Goal: Information Seeking & Learning: Learn about a topic

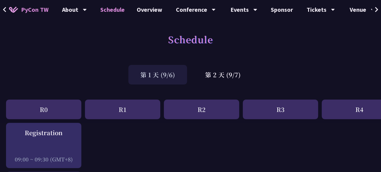
click at [342, 57] on div "Schedule" at bounding box center [190, 46] width 381 height 32
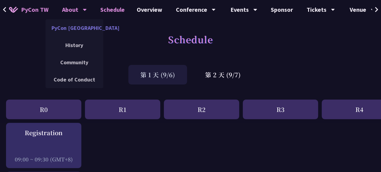
click at [78, 24] on link "PyCon [GEOGRAPHIC_DATA]" at bounding box center [74, 28] width 58 height 14
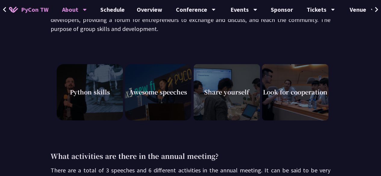
scroll to position [230, 0]
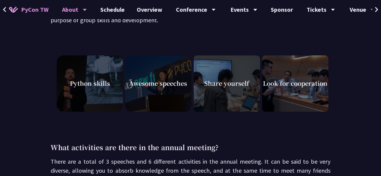
click at [23, 59] on div "Four reasons not to miss PyCon Taiwan In addition to the speeches from the lang…" at bounding box center [190, 138] width 381 height 398
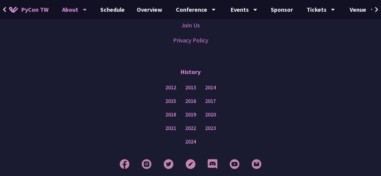
scroll to position [599, 0]
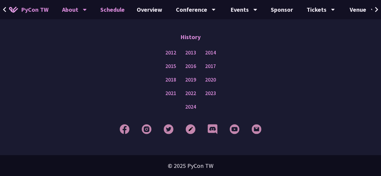
click at [104, 11] on link "Schedule" at bounding box center [112, 9] width 36 height 19
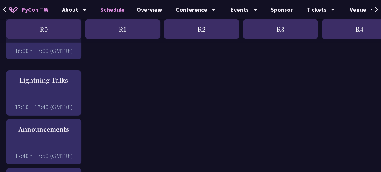
scroll to position [856, 0]
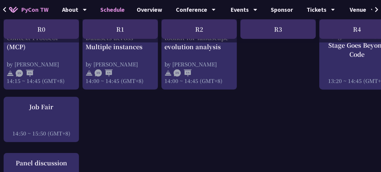
scroll to position [734, 2]
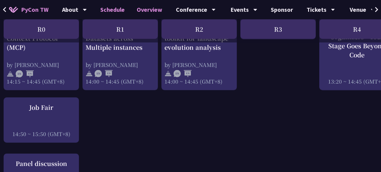
click at [151, 13] on link "Overview" at bounding box center [150, 9] width 38 height 19
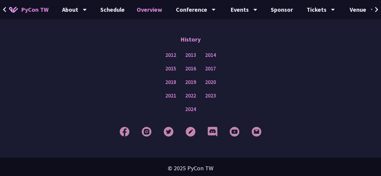
scroll to position [926, 0]
click at [333, 85] on div "2018 2019 2020" at bounding box center [190, 82] width 351 height 14
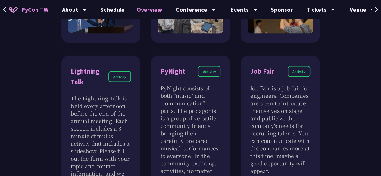
scroll to position [574, 0]
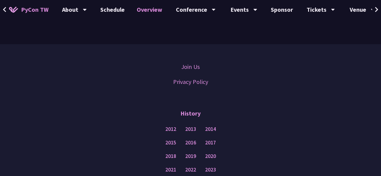
scroll to position [851, 0]
click at [276, 9] on link "Sponsor" at bounding box center [282, 9] width 34 height 19
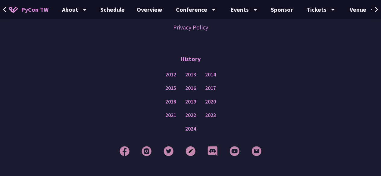
scroll to position [602, 0]
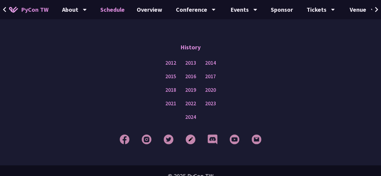
click at [105, 11] on link "Schedule" at bounding box center [112, 9] width 36 height 19
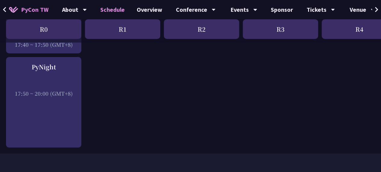
scroll to position [984, 0]
